Goal: Information Seeking & Learning: Learn about a topic

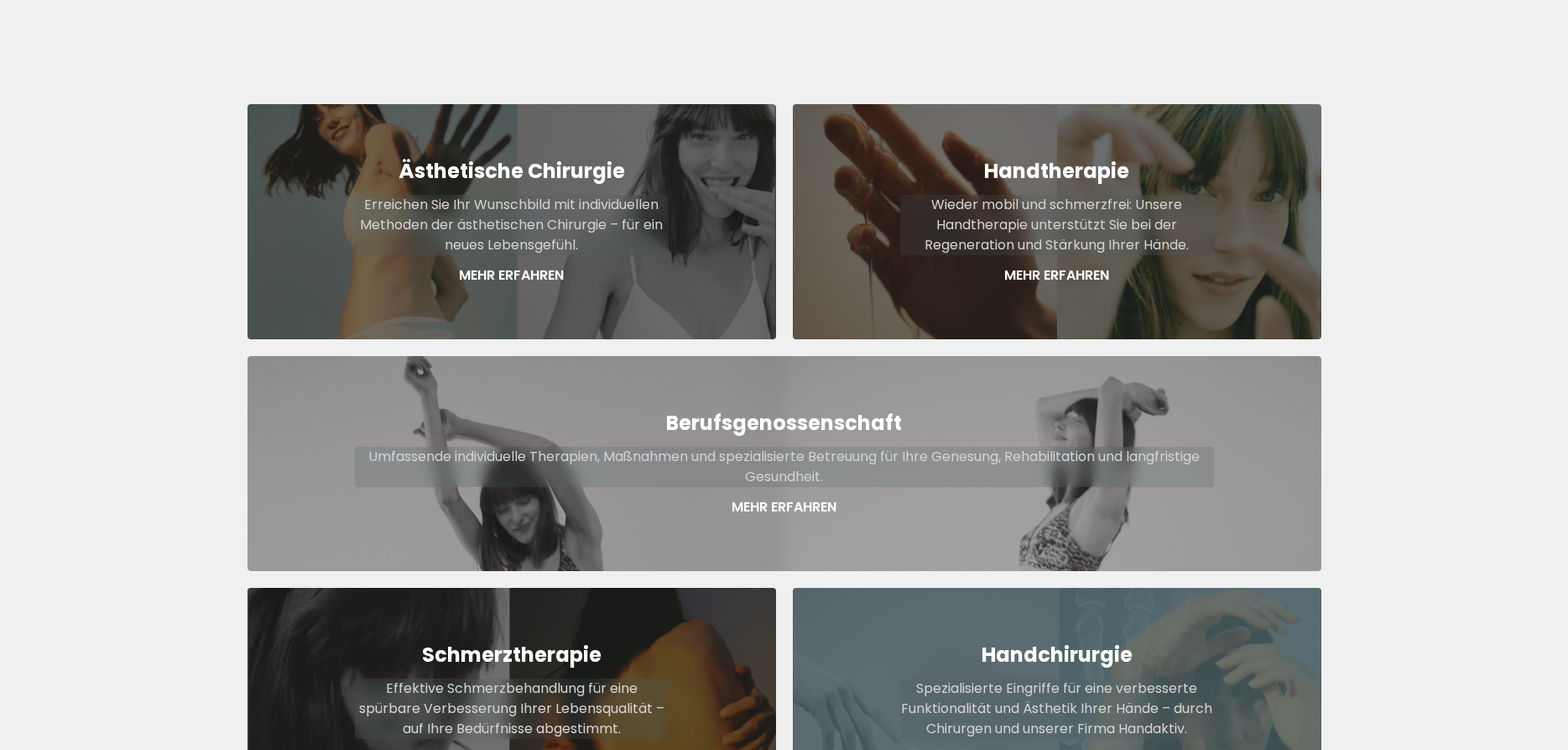
scroll to position [599, 0]
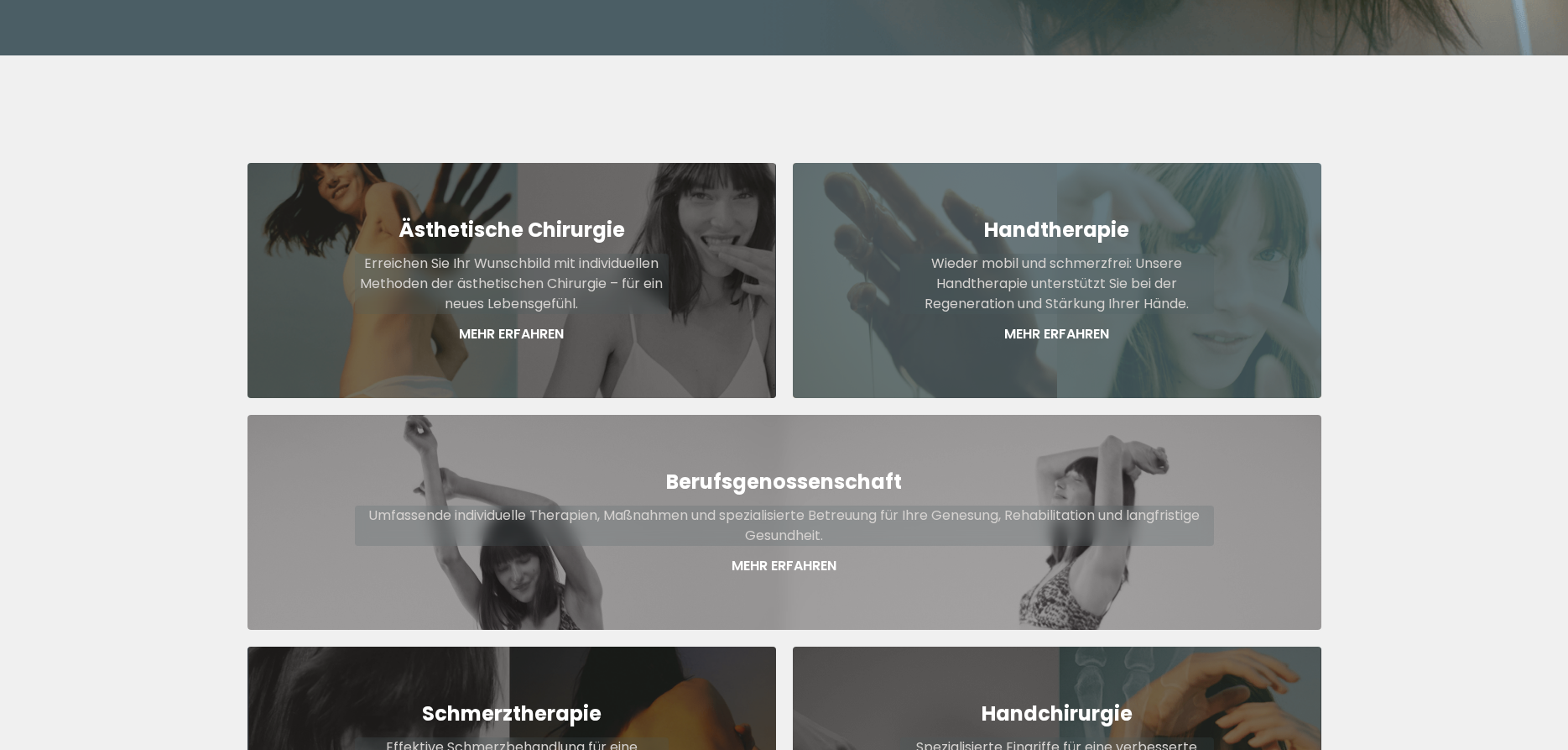
click at [1045, 216] on strong "Handtherapie" at bounding box center [1057, 229] width 145 height 28
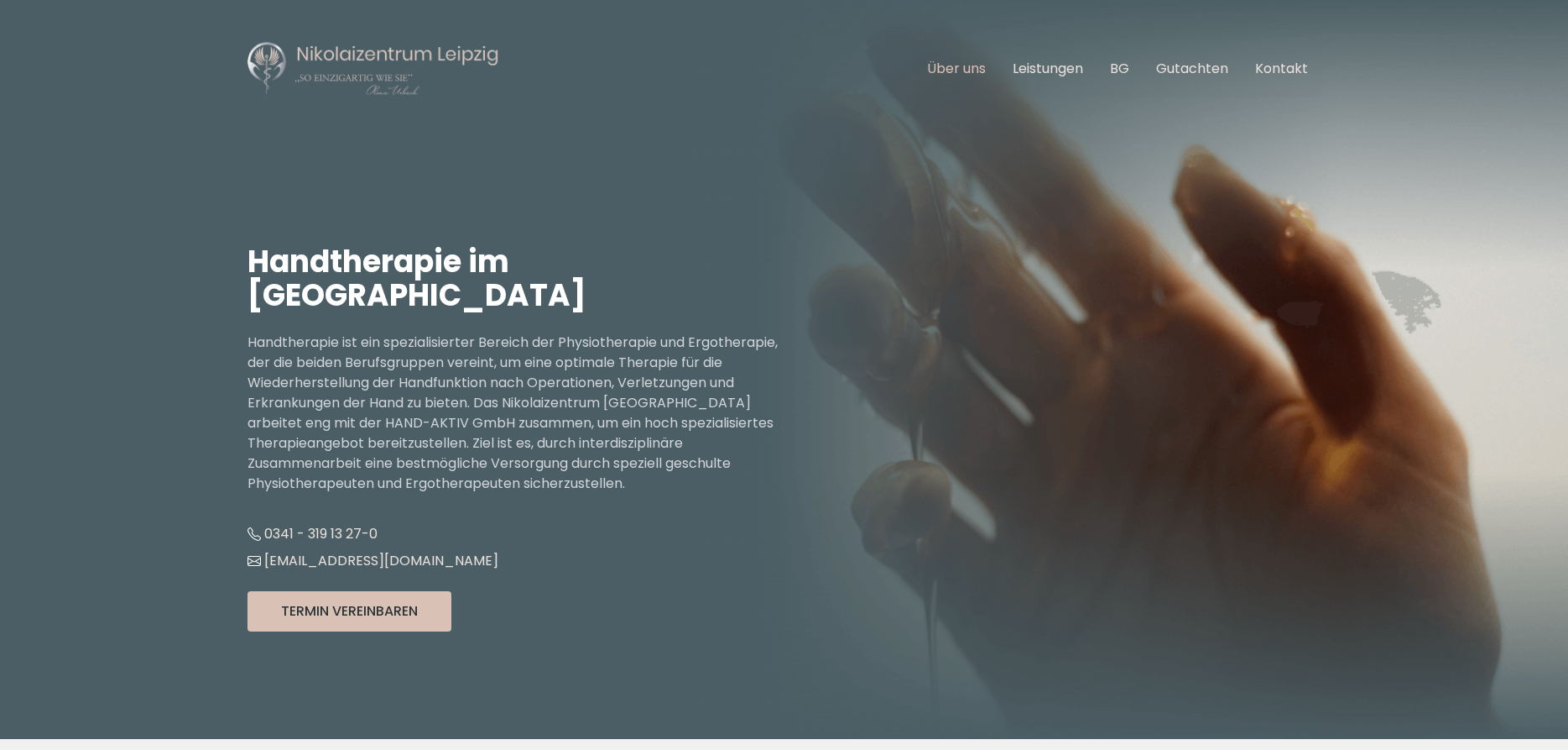
click at [969, 73] on link "Über uns" at bounding box center [956, 69] width 59 height 19
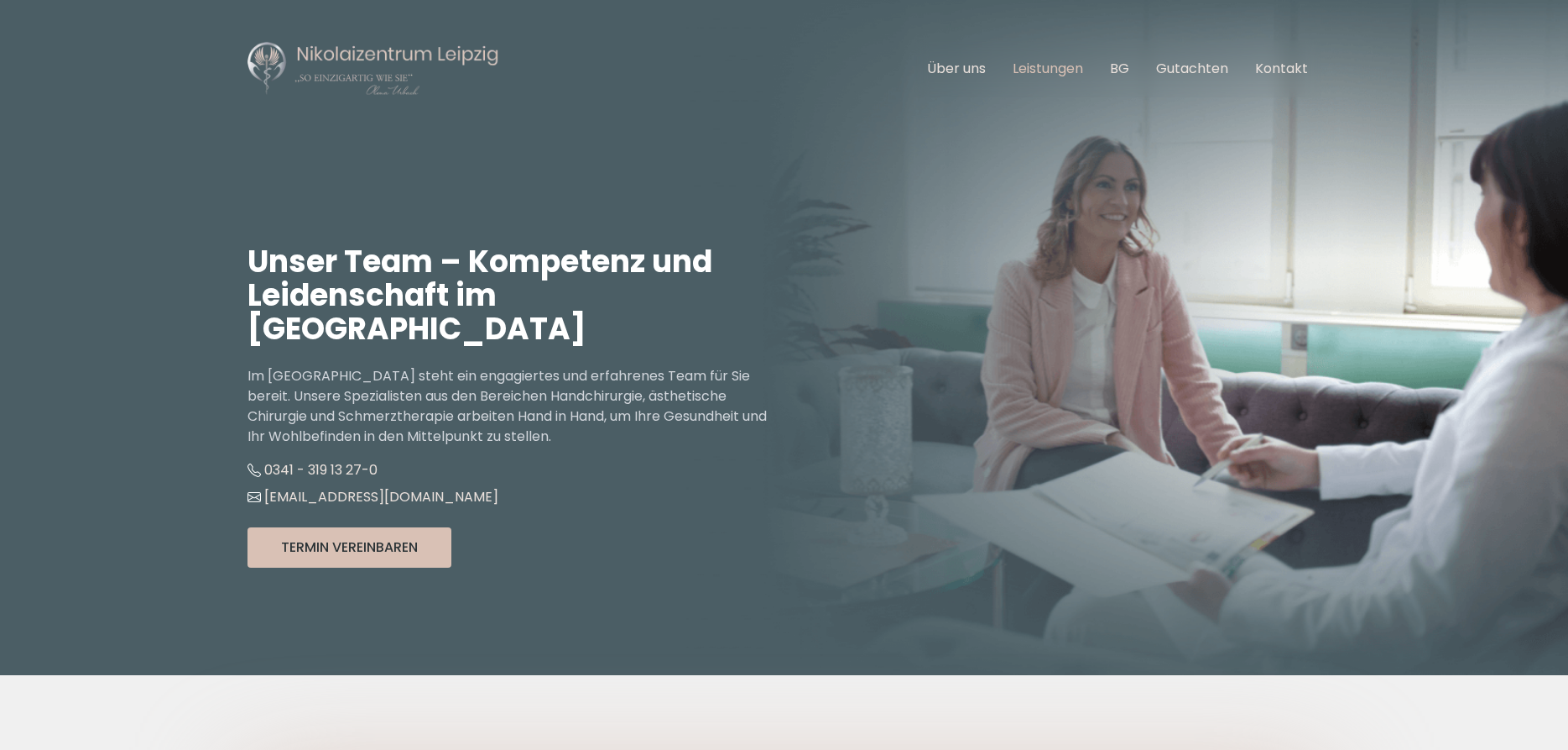
click at [1049, 70] on link "Leistungen" at bounding box center [1047, 69] width 71 height 19
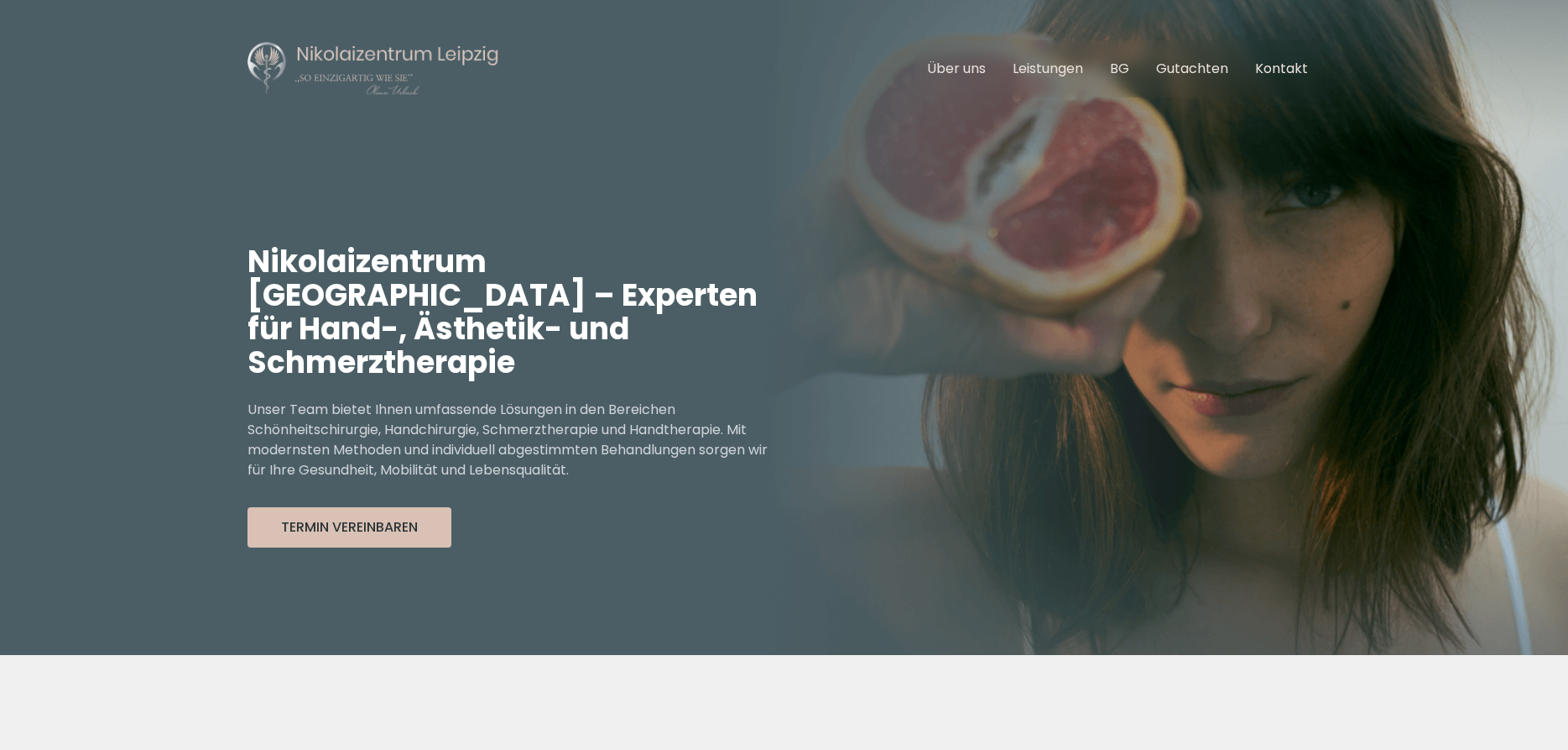
scroll to position [444, 0]
click at [1280, 69] on link "Kontakt" at bounding box center [1281, 69] width 53 height 19
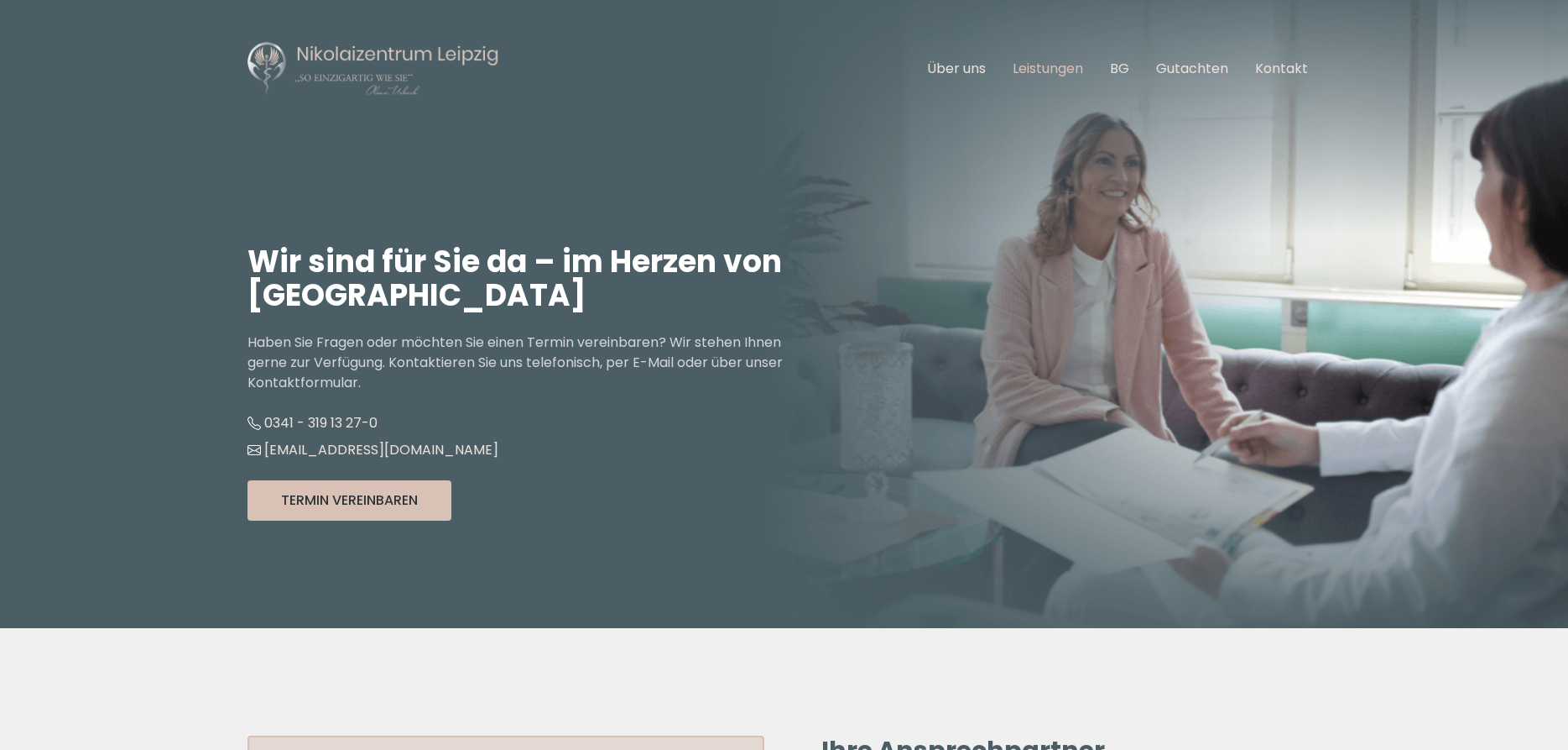
click at [1028, 68] on link "Leistungen" at bounding box center [1047, 69] width 71 height 19
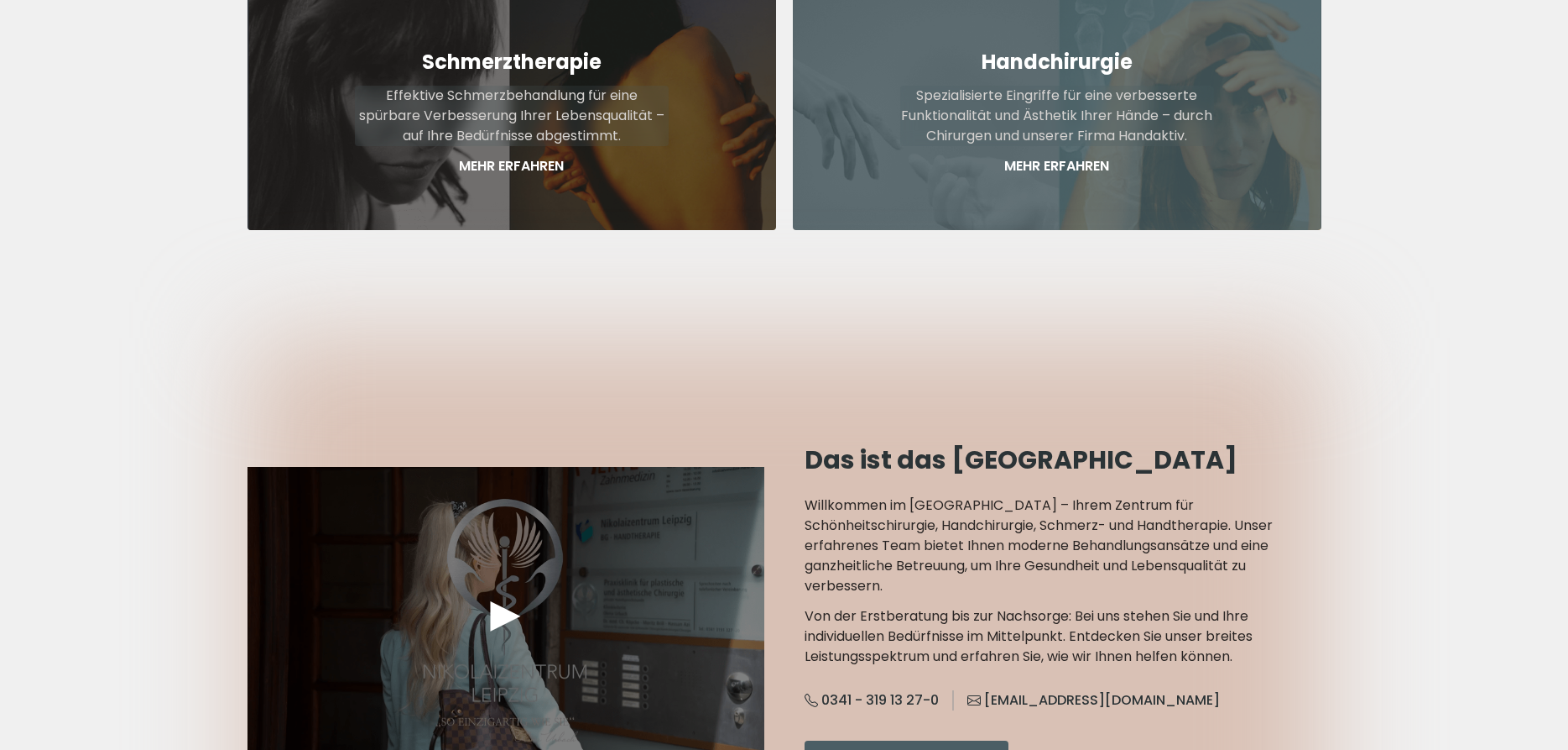
scroll to position [1299, 0]
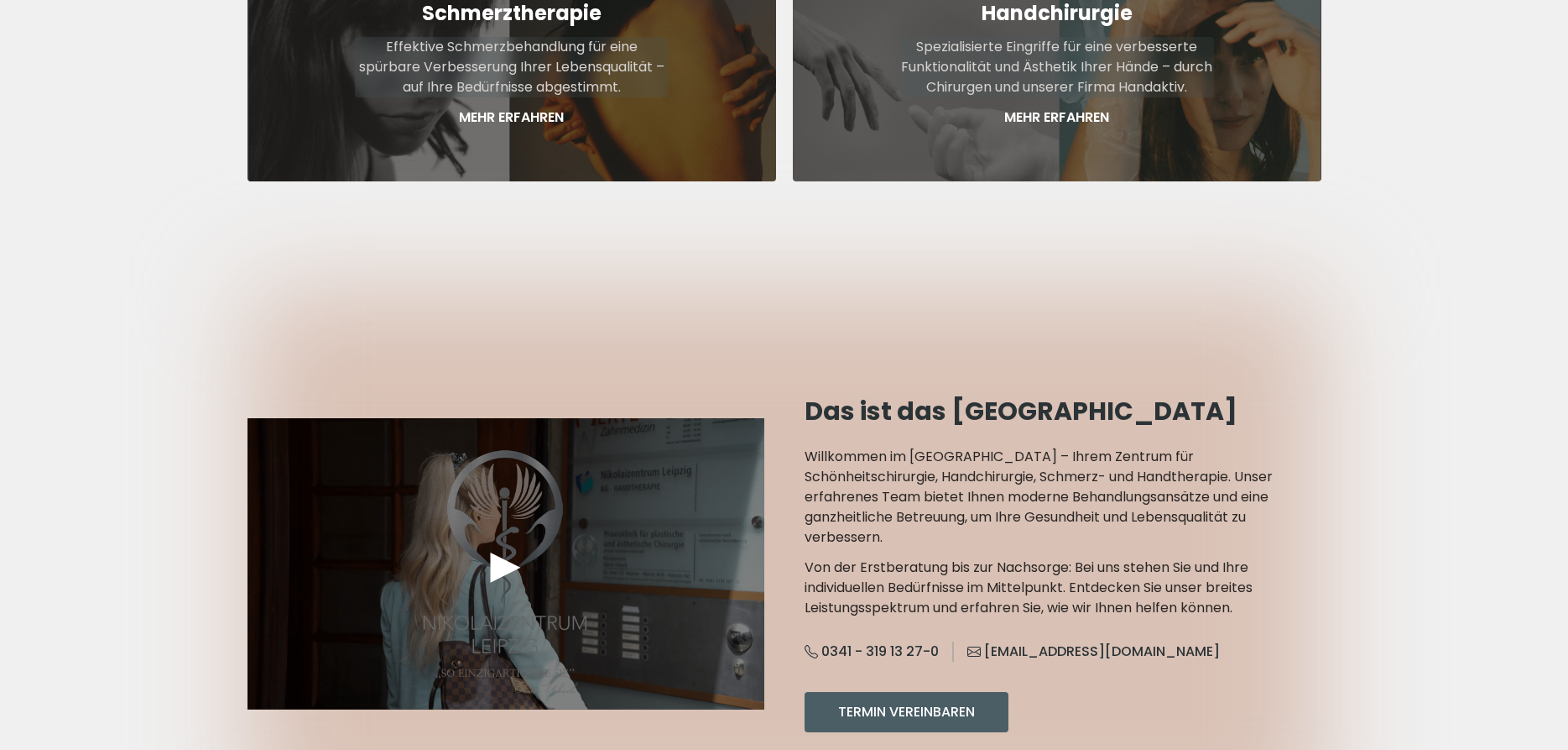
click at [502, 539] on div "►" at bounding box center [505, 564] width 49 height 50
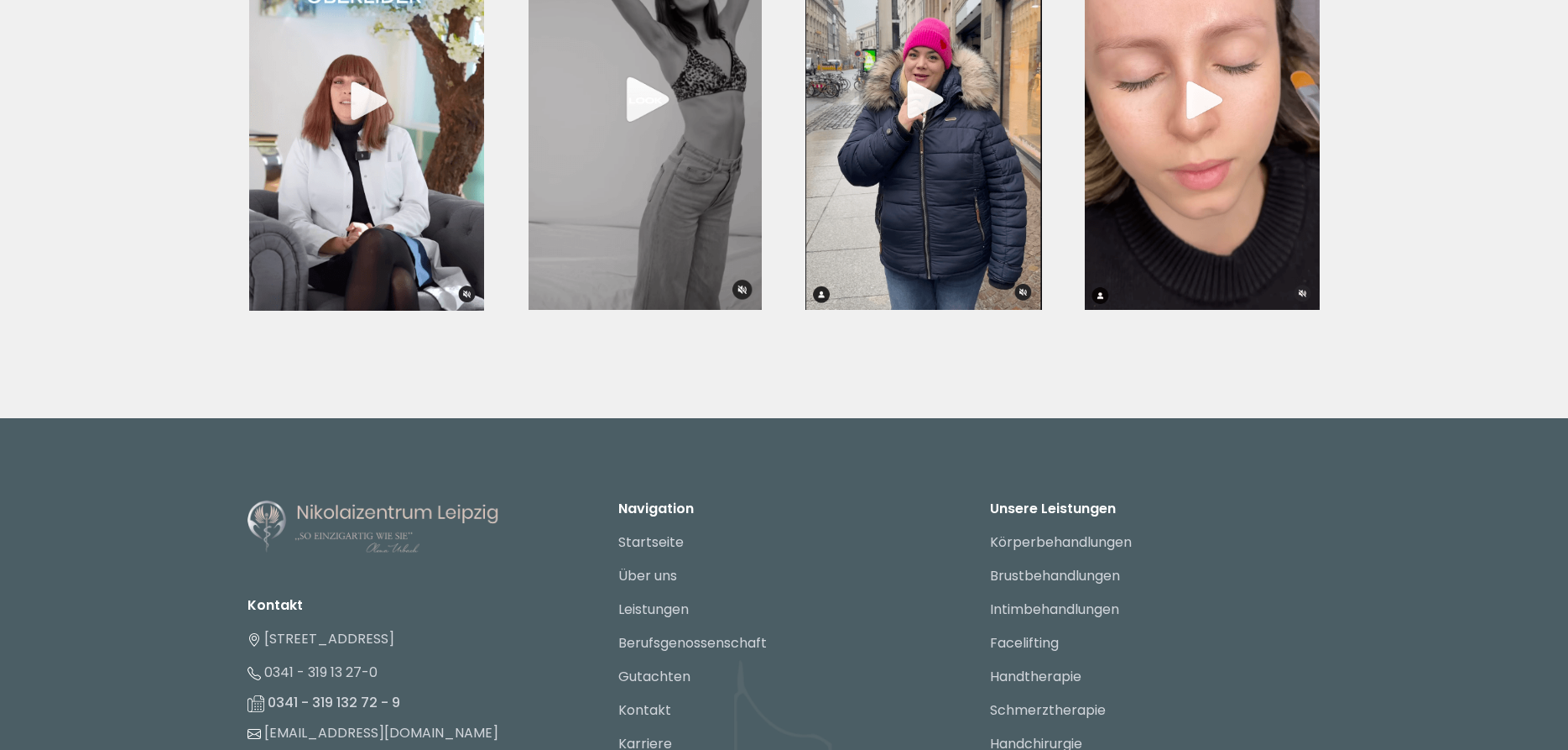
scroll to position [6180, 0]
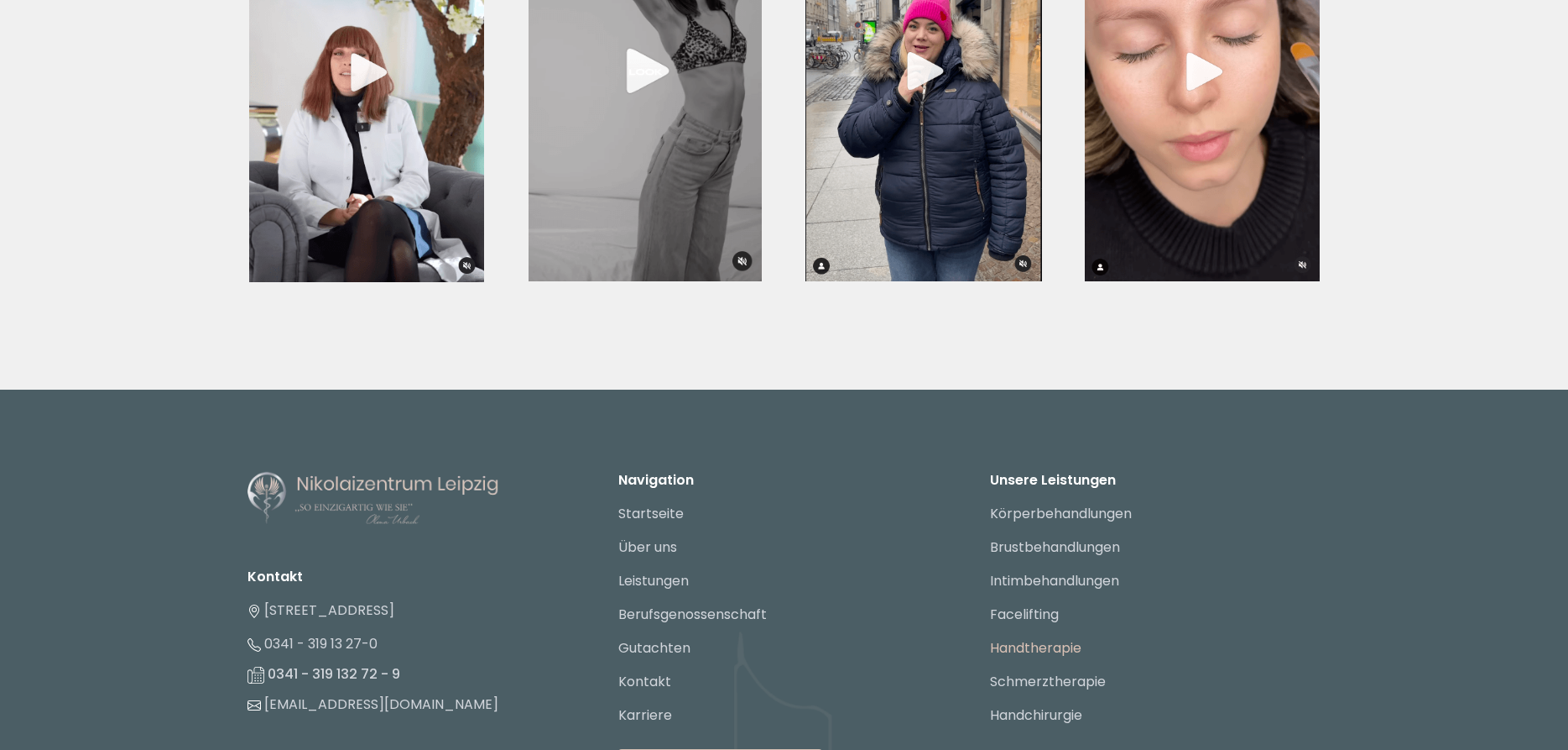
click at [1024, 638] on link "Handtherapie" at bounding box center [1036, 648] width 92 height 19
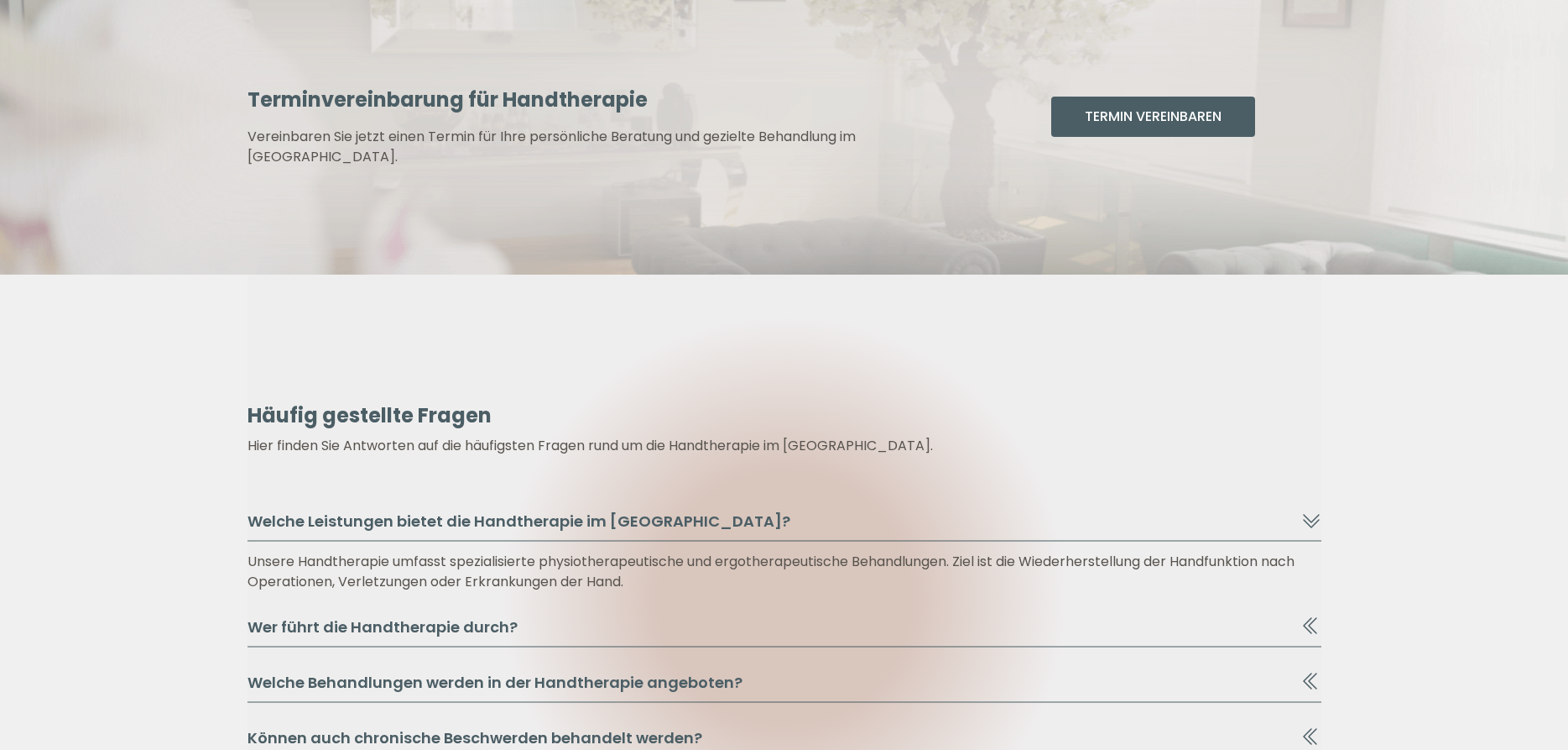
scroll to position [7877, 0]
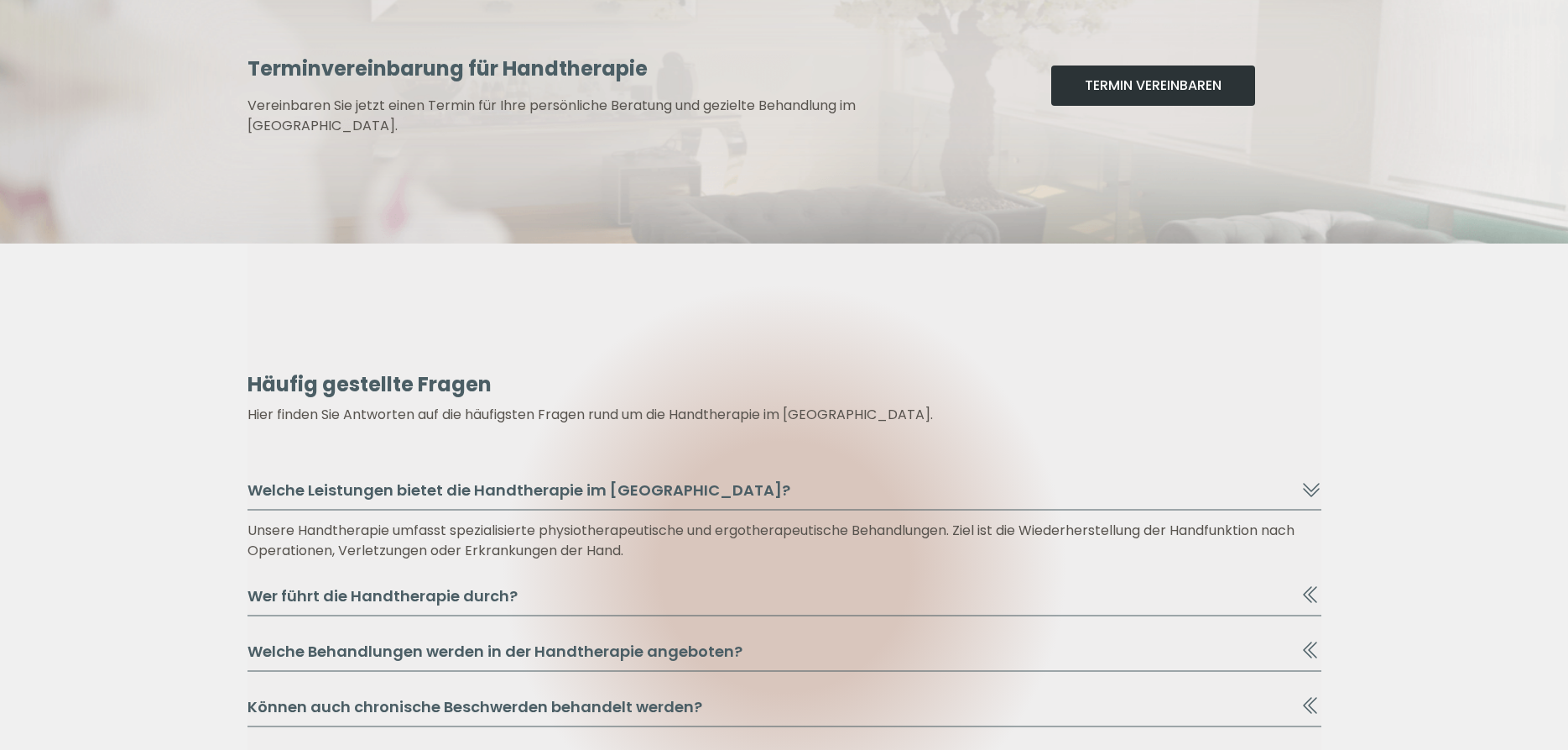
click at [1145, 85] on button "Termin Vereinbaren" at bounding box center [1153, 86] width 204 height 41
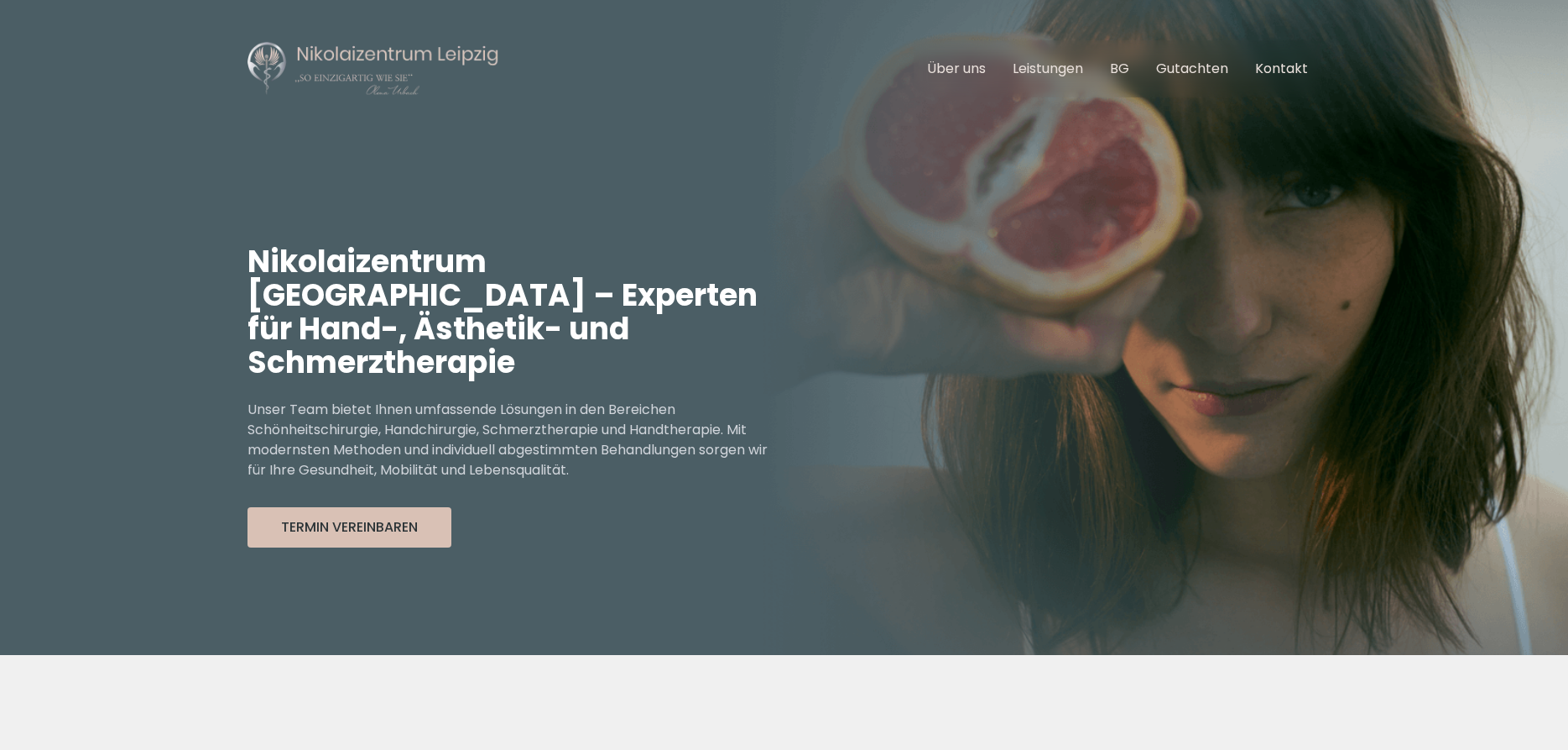
scroll to position [6180, 0]
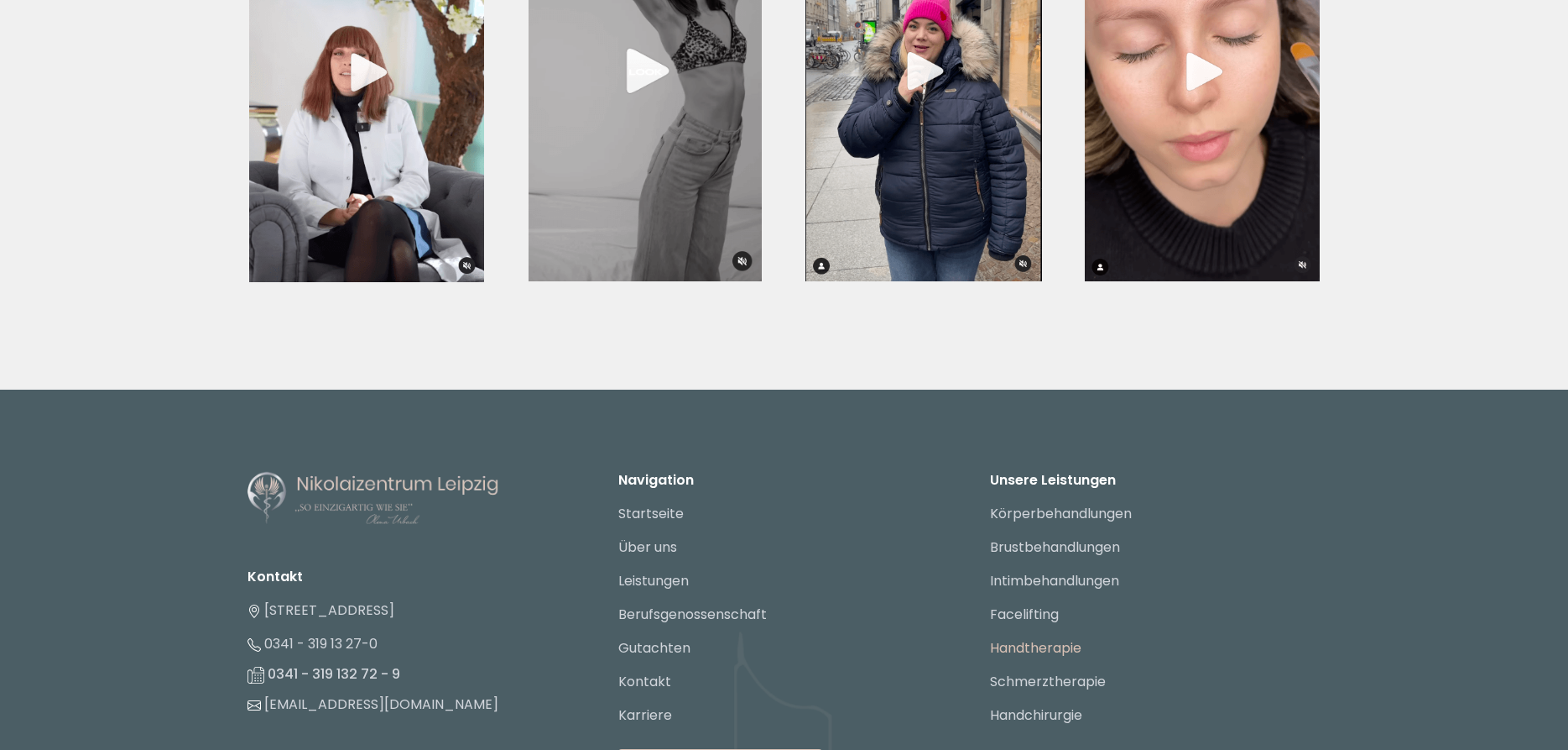
click at [1032, 638] on link "Handtherapie" at bounding box center [1036, 648] width 92 height 19
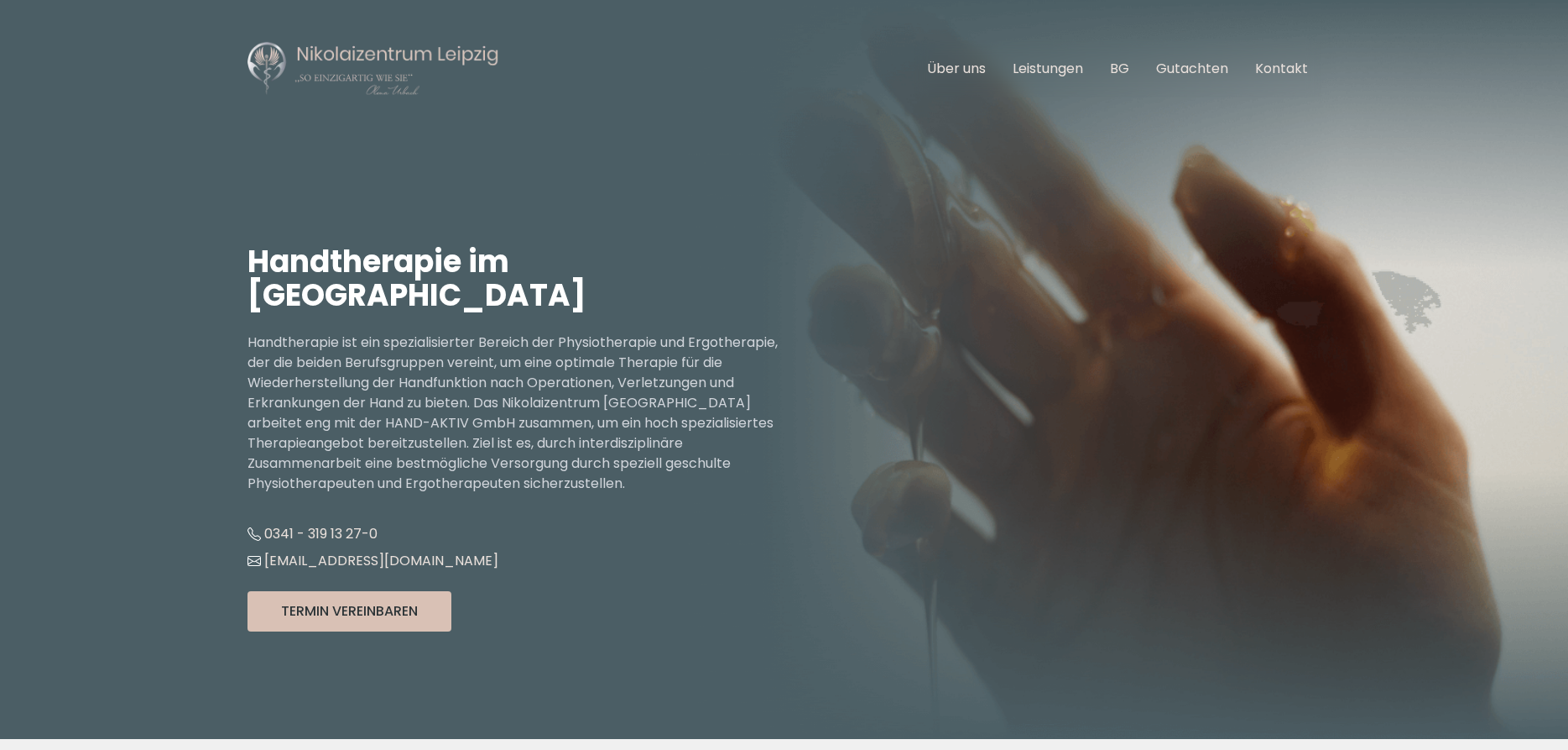
click at [779, 383] on p "Handtherapie ist ein spezialisierter Bereich der Physiotherapie und Ergotherapi…" at bounding box center [516, 413] width 537 height 161
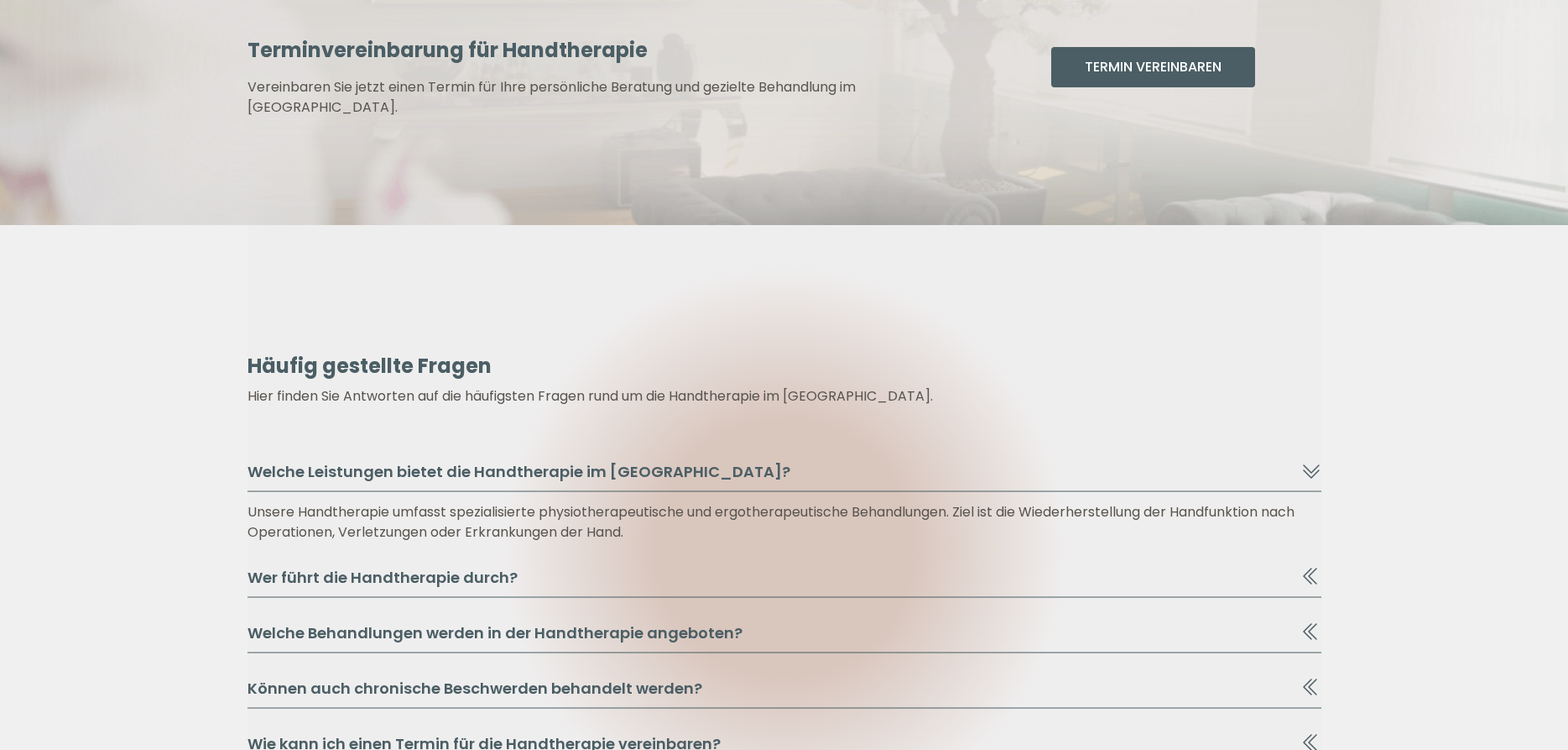
scroll to position [7962, 0]
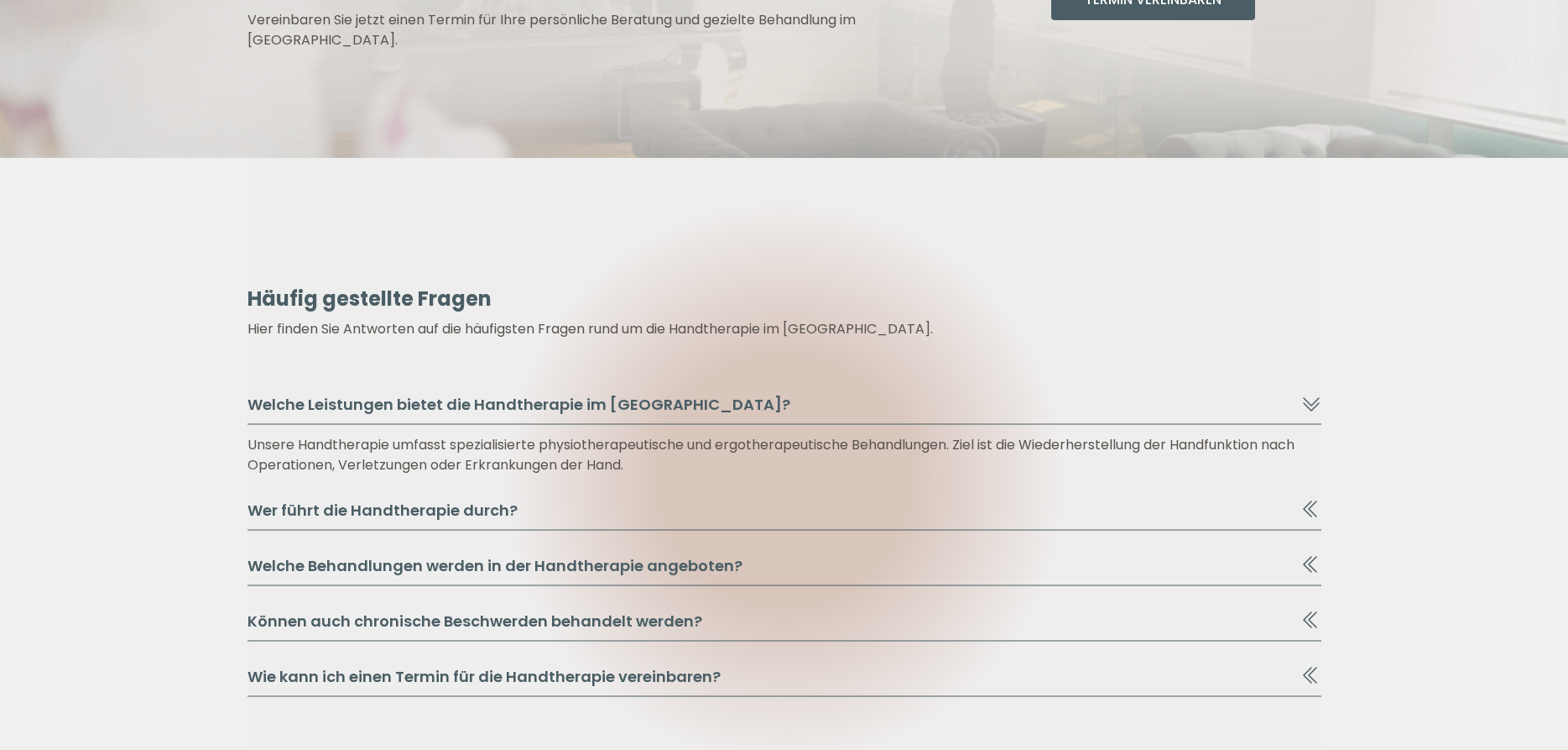
click at [386, 514] on button "Wer führt die Handtherapie durch?" at bounding box center [784, 514] width 1074 height 32
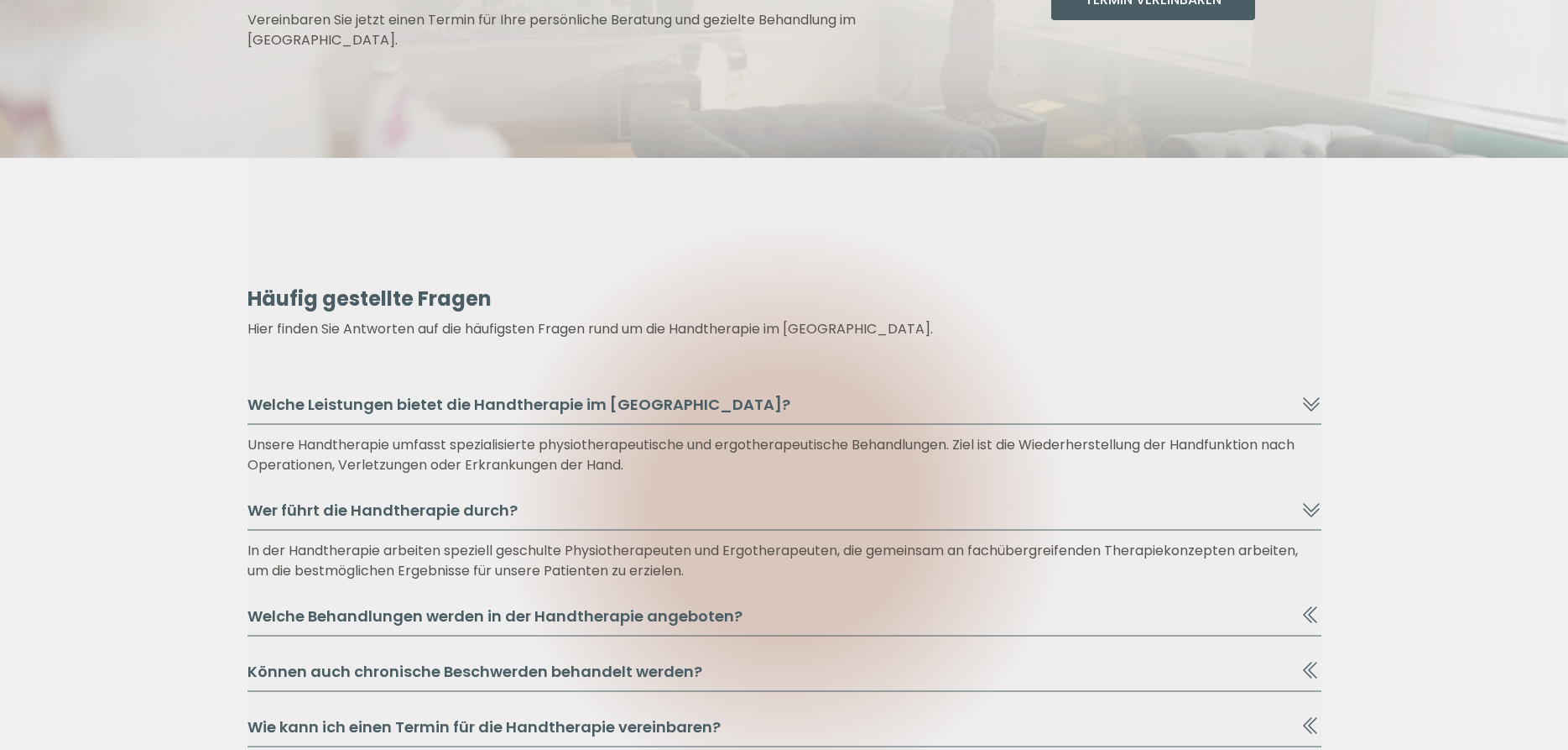
click at [442, 621] on button "Welche Behandlungen werden in der Handtherapie angeboten?" at bounding box center [784, 620] width 1074 height 32
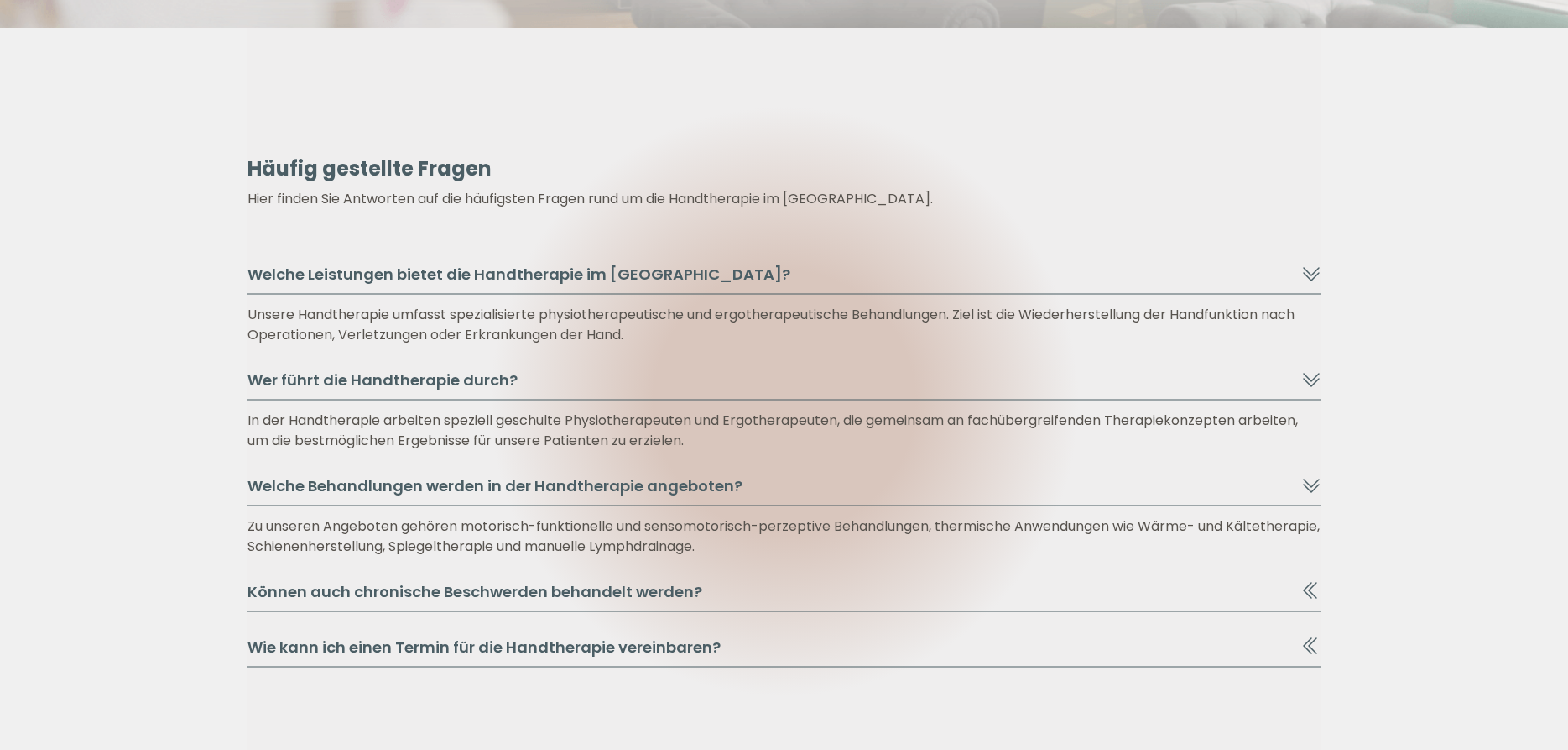
scroll to position [8134, 0]
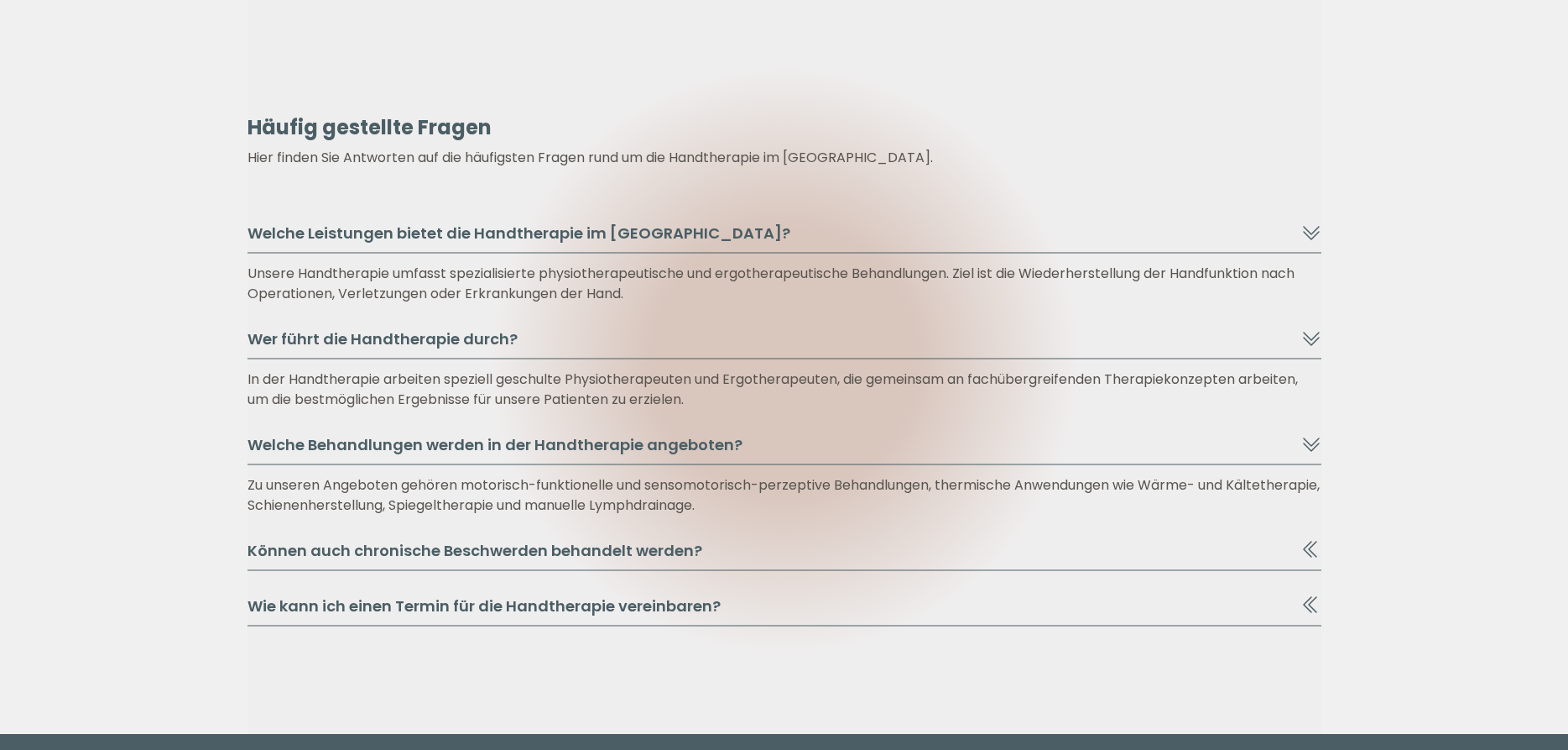
click at [481, 554] on button "Können auch chronische Beschwerden behandelt werden?" at bounding box center [784, 555] width 1074 height 32
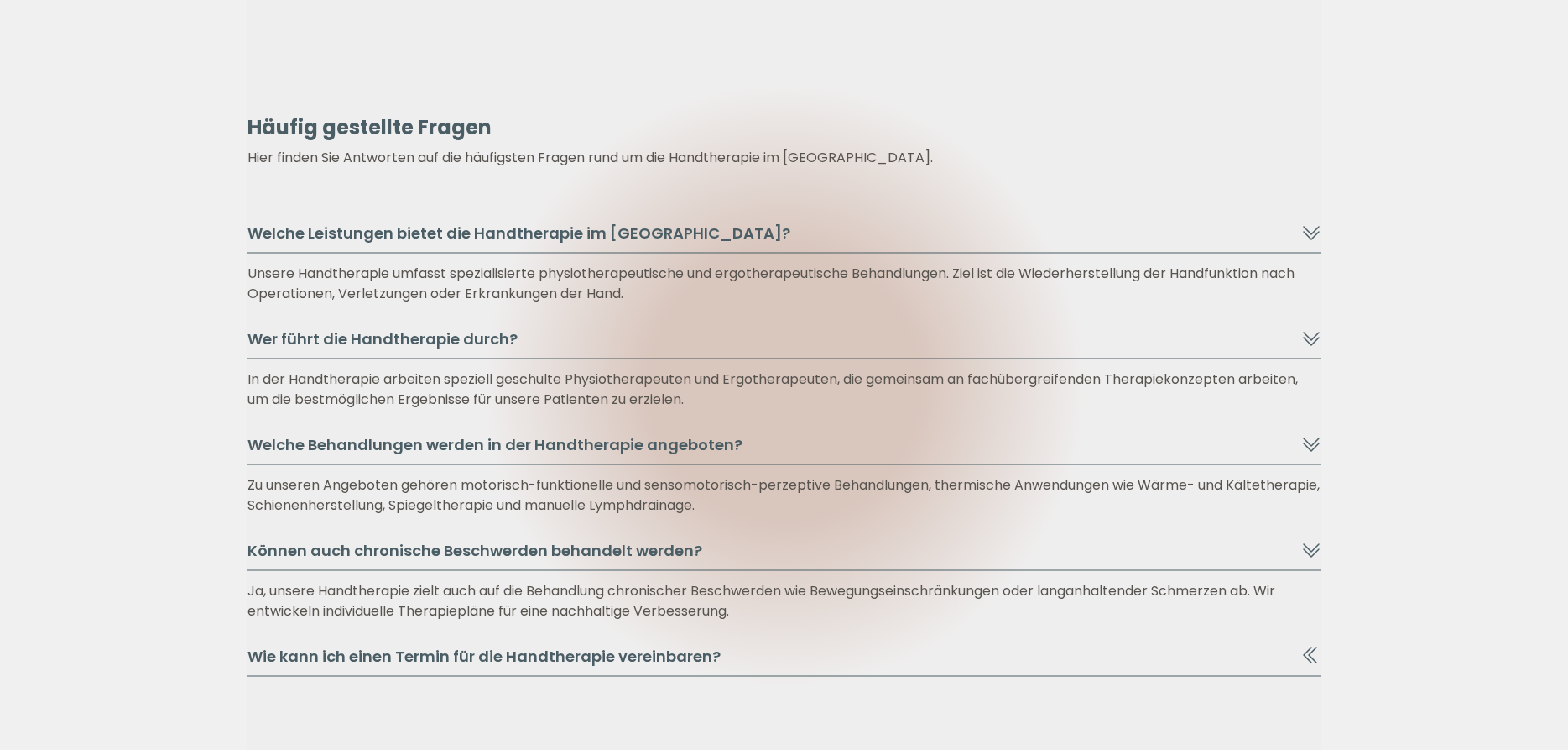
click at [527, 661] on button "Wie kann ich einen Termin für die Handtherapie vereinbaren?" at bounding box center [784, 660] width 1074 height 32
click at [1306, 651] on icon at bounding box center [1311, 653] width 16 height 10
click at [1304, 653] on icon at bounding box center [1311, 654] width 20 height 20
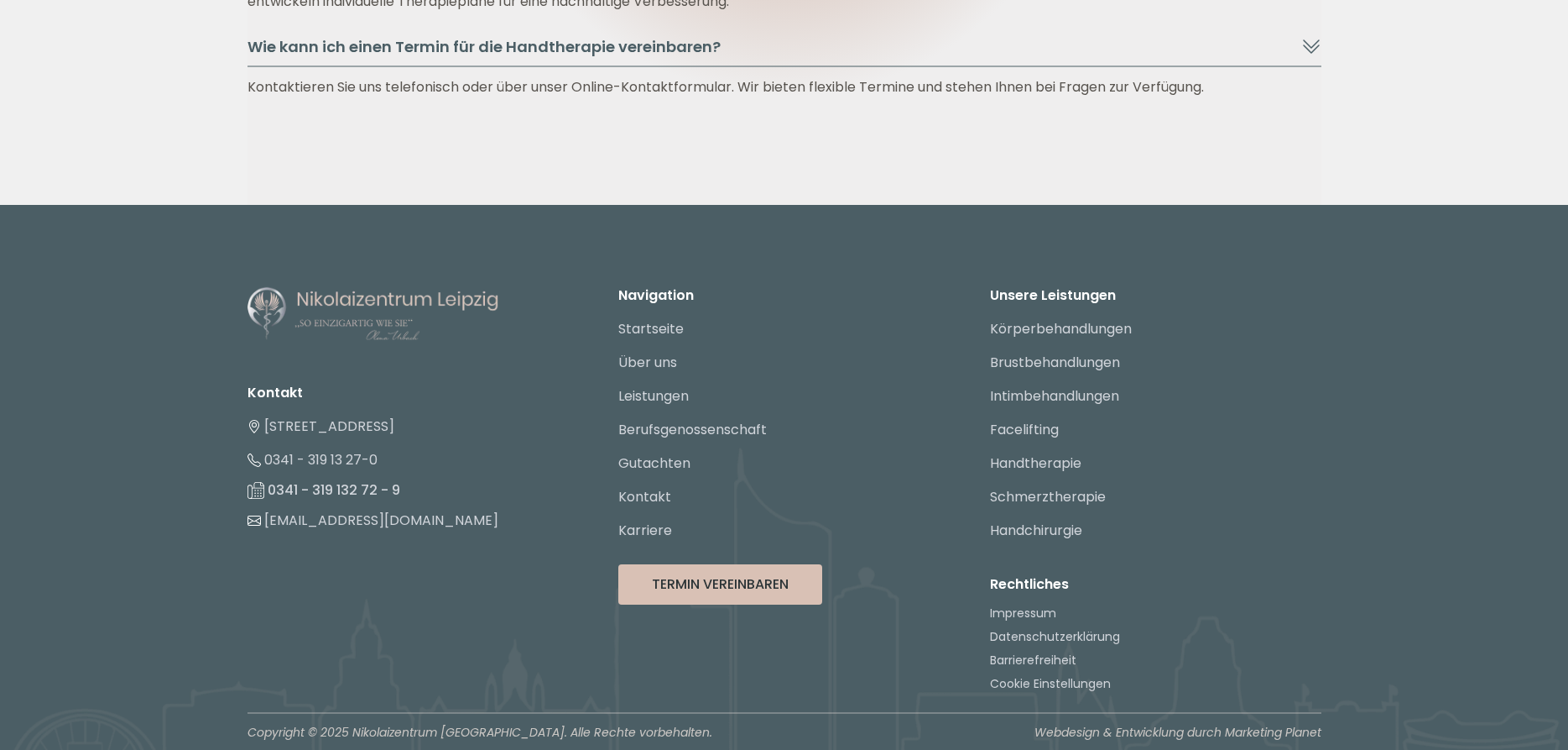
scroll to position [8751, 0]
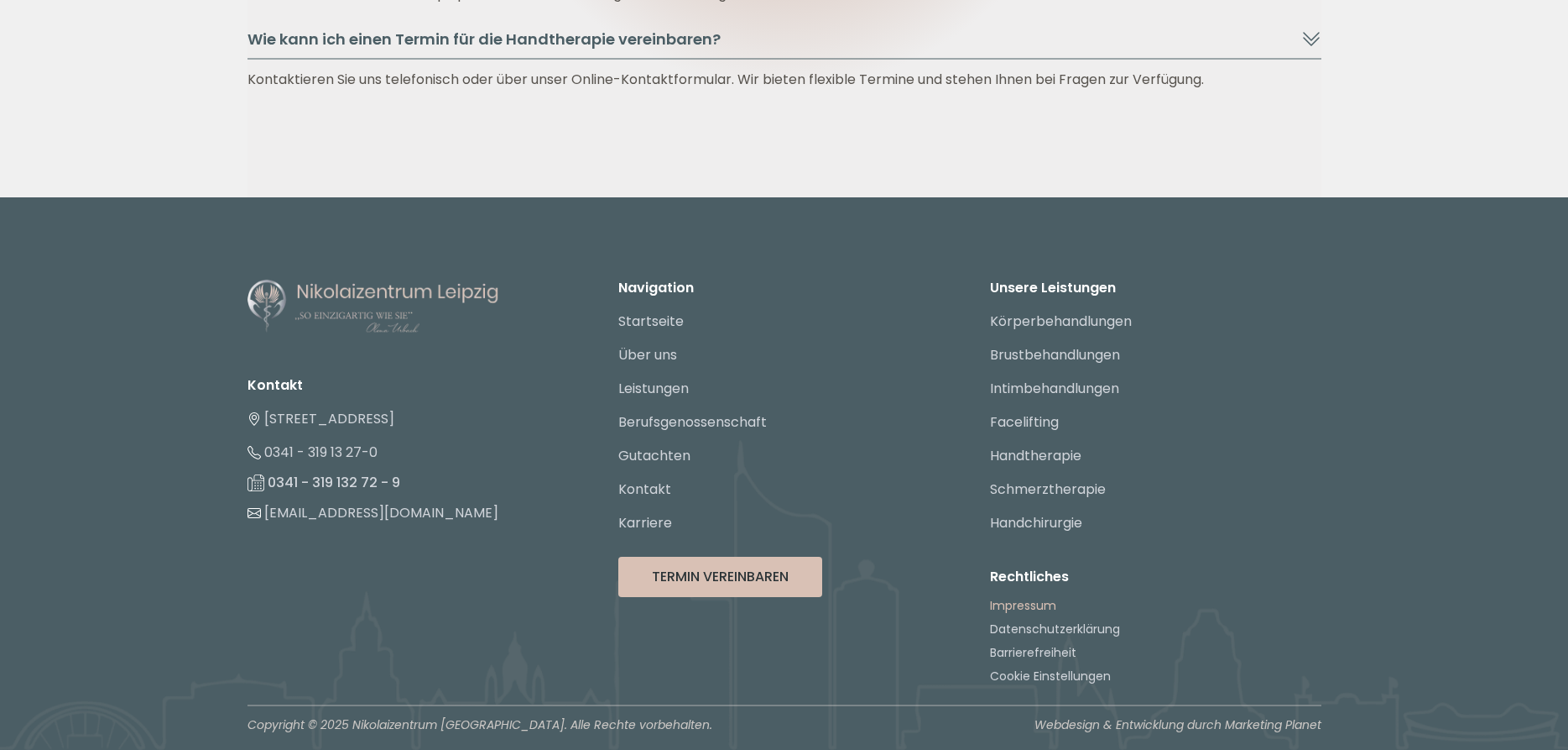
click at [1017, 603] on link "Impressum" at bounding box center [1023, 604] width 67 height 16
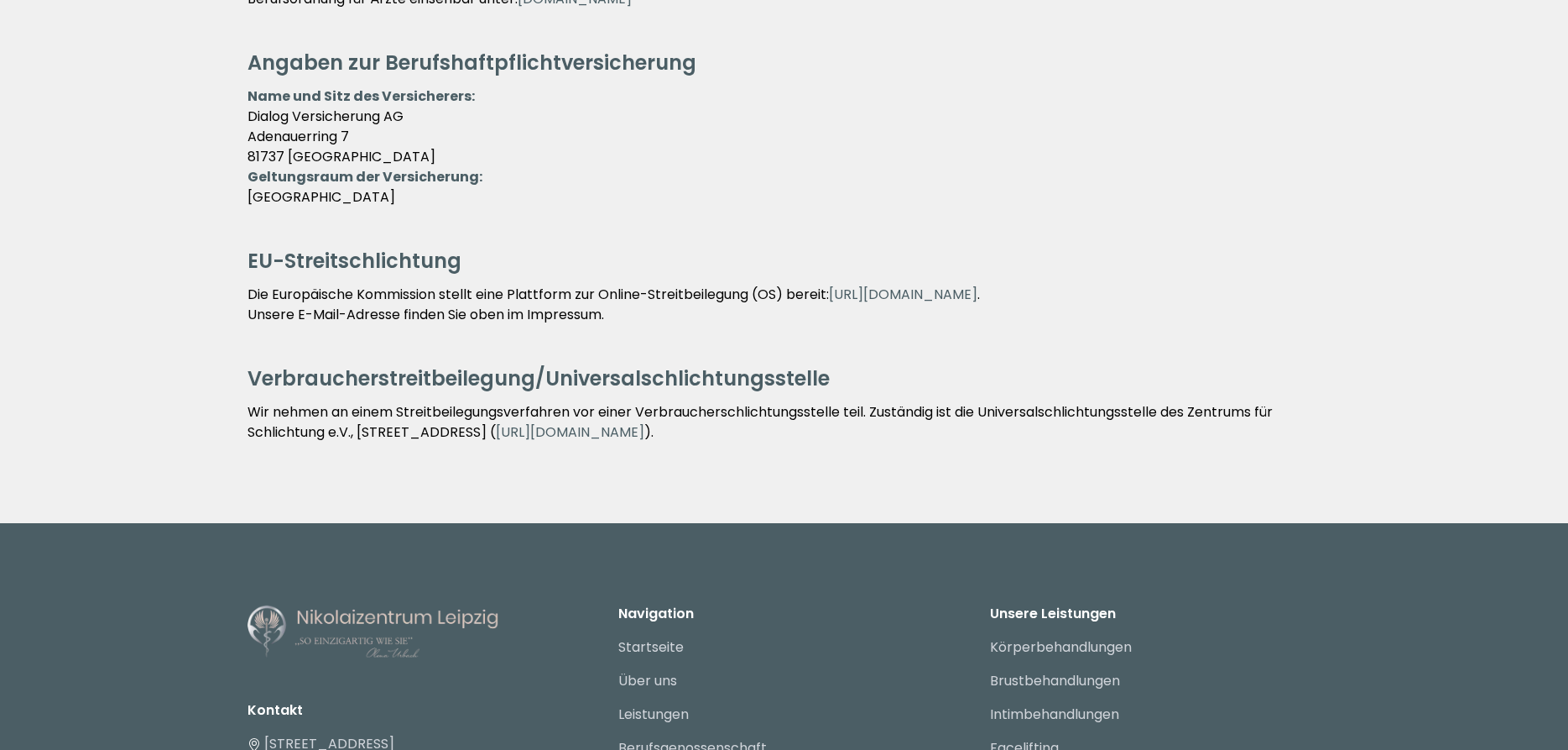
scroll to position [1113, 0]
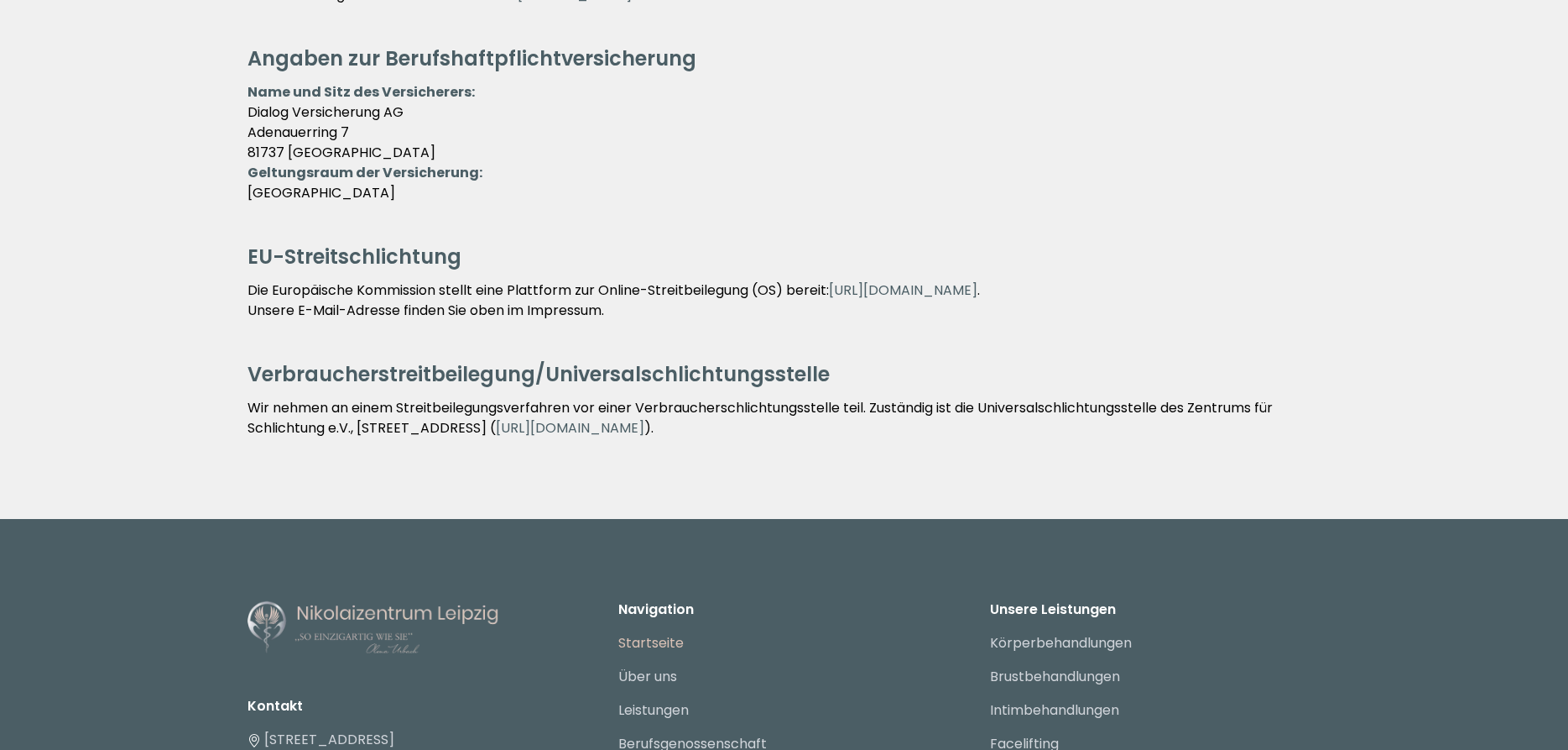
click at [648, 644] on link "Startseite" at bounding box center [651, 643] width 66 height 19
